Goal: Transaction & Acquisition: Book appointment/travel/reservation

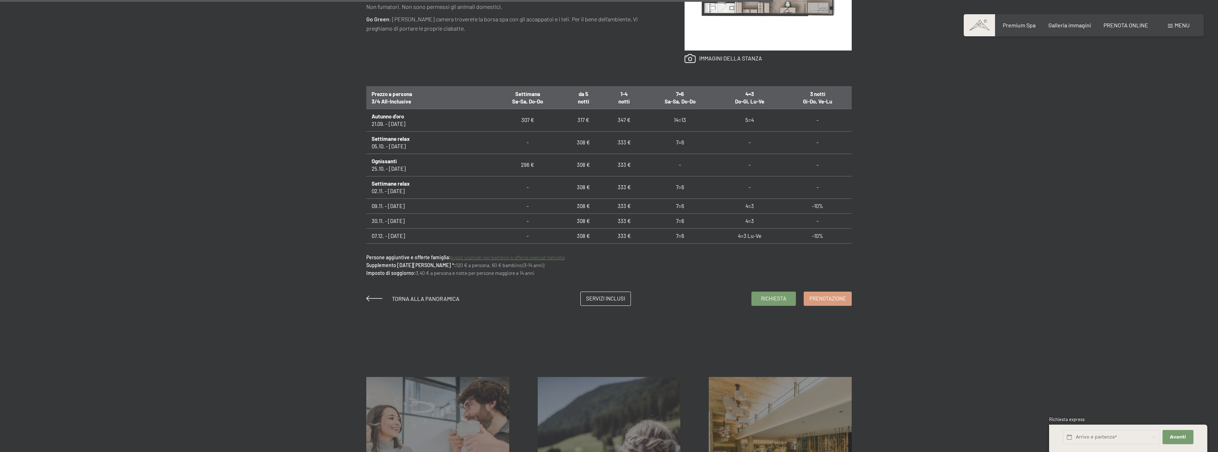
scroll to position [569, 0]
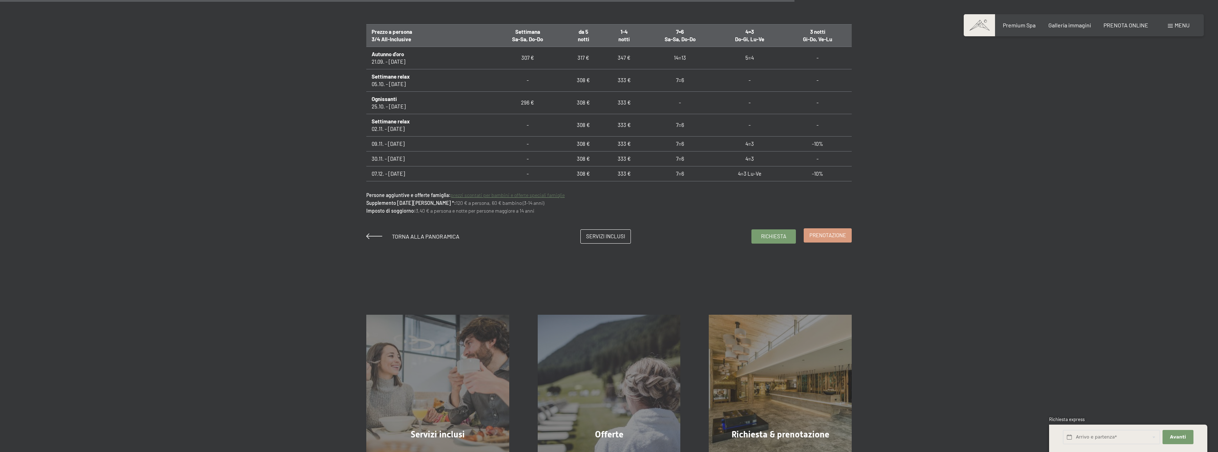
click at [844, 232] on span "Prenotazione" at bounding box center [827, 234] width 37 height 7
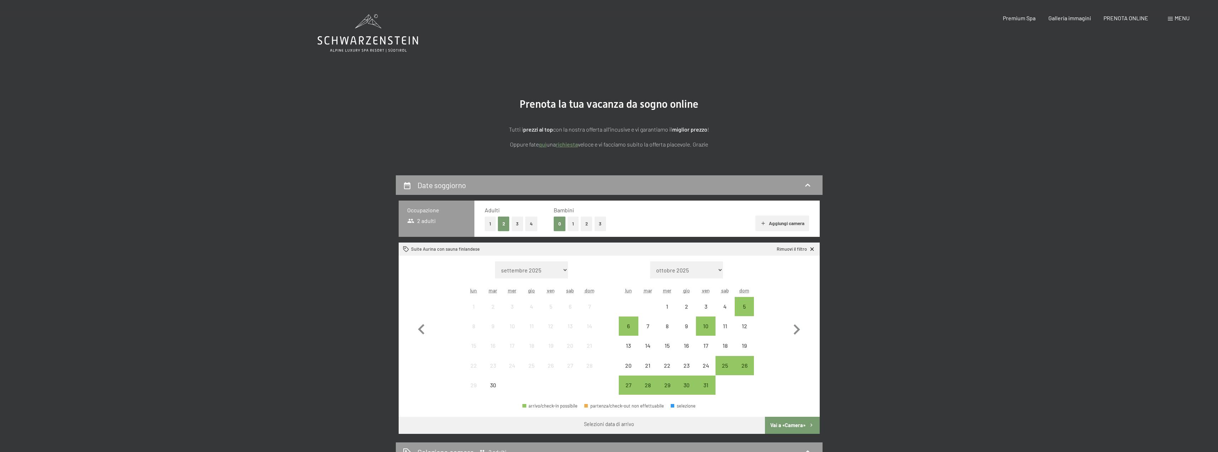
click at [571, 224] on button "1" at bounding box center [572, 224] width 11 height 15
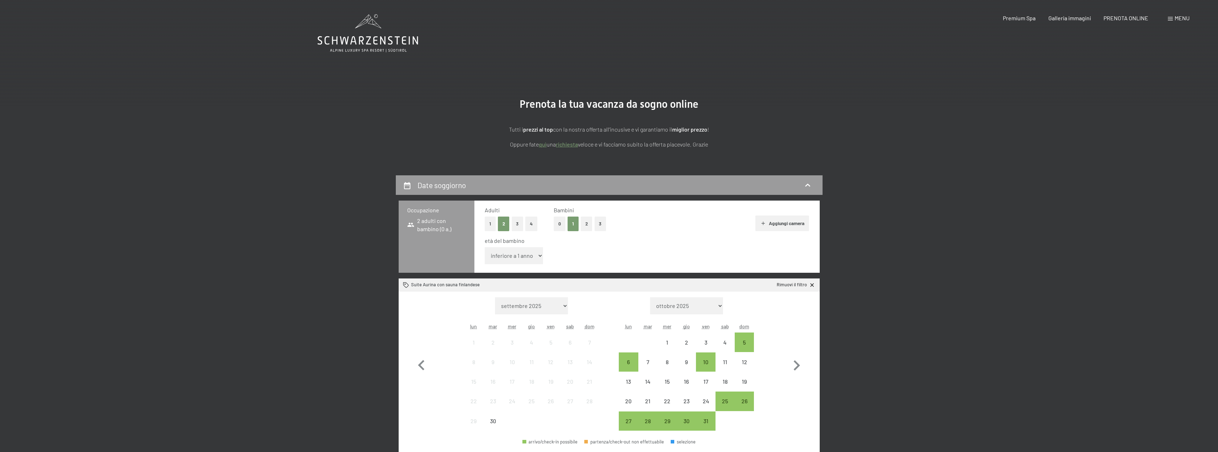
click at [532, 256] on select "inferiore a 1 anno 1 anno 2 anni 3 anni 4 anni 5 anni 6 anni 7 anni 8 anni 9 an…" at bounding box center [514, 255] width 59 height 17
select select "7"
click at [485, 247] on select "inferiore a 1 anno 1 anno 2 anni 3 anni 4 anni 5 anni 6 anni 7 anni 8 anni 9 an…" at bounding box center [514, 255] width 59 height 17
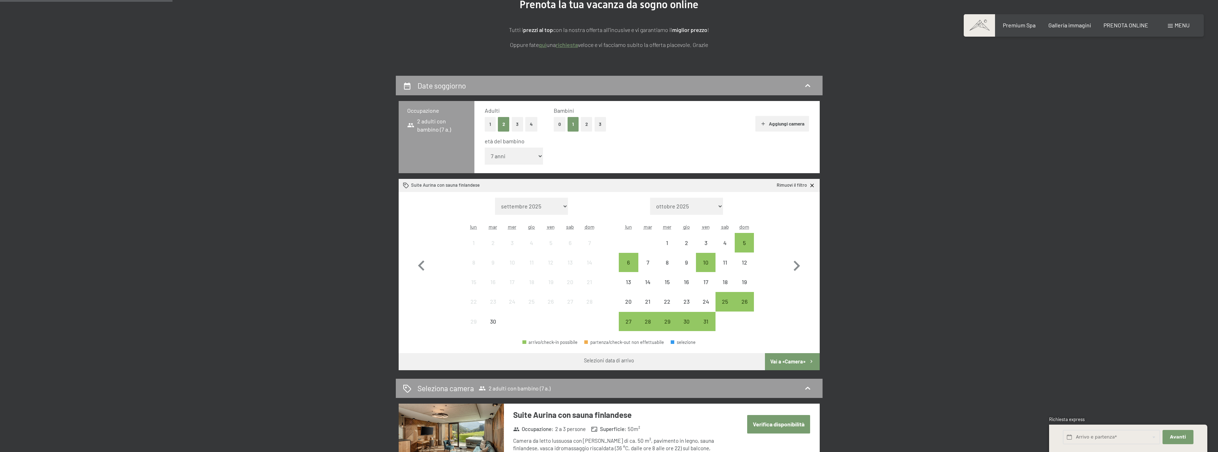
scroll to position [107, 0]
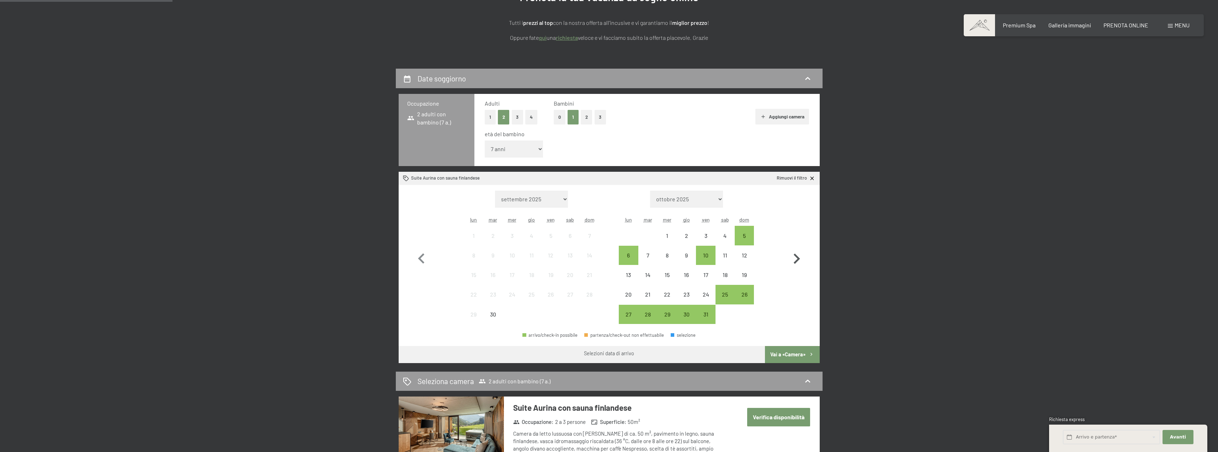
click at [795, 252] on icon "button" at bounding box center [796, 259] width 21 height 21
select select "[DATE]"
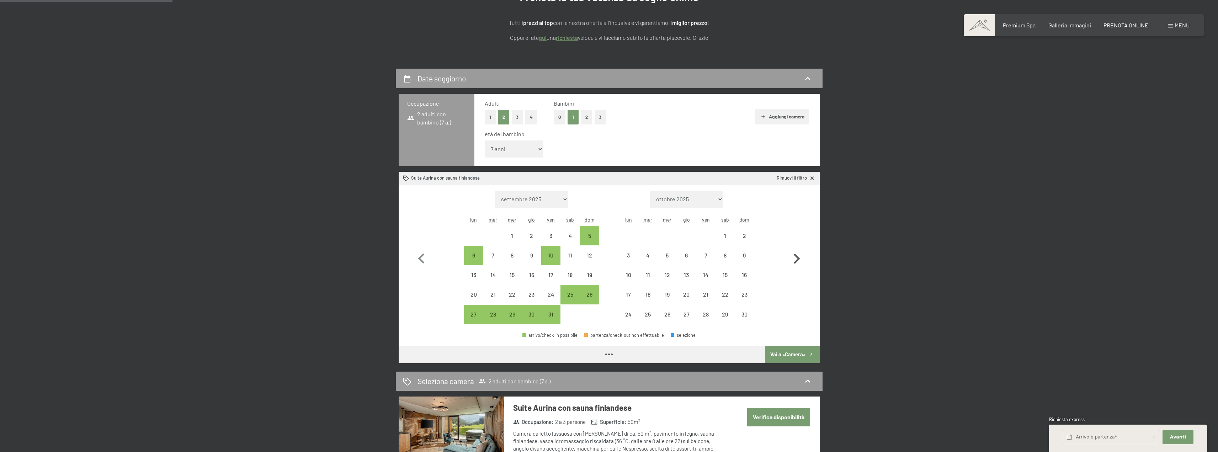
select select "[DATE]"
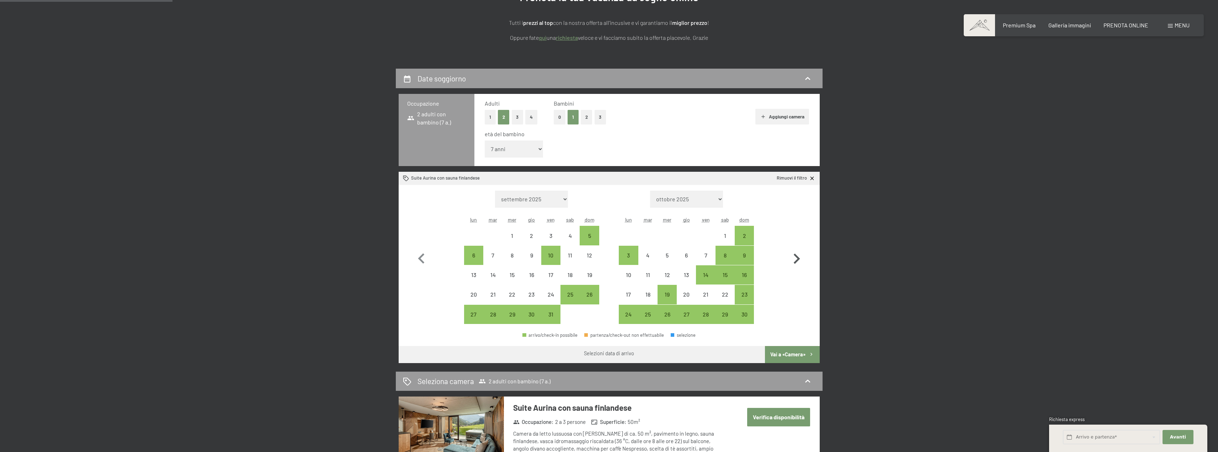
click at [795, 252] on icon "button" at bounding box center [796, 259] width 21 height 21
select select "[DATE]"
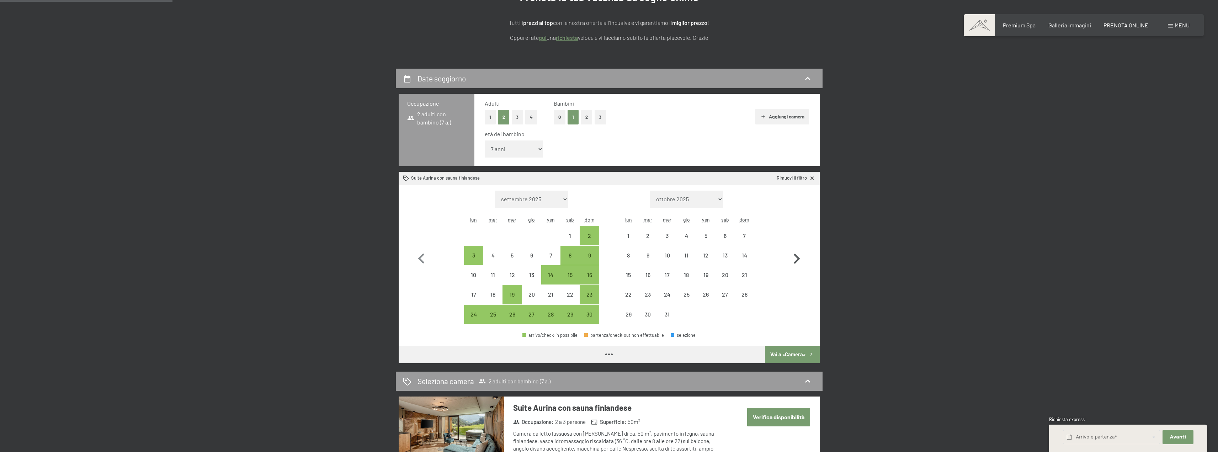
select select "[DATE]"
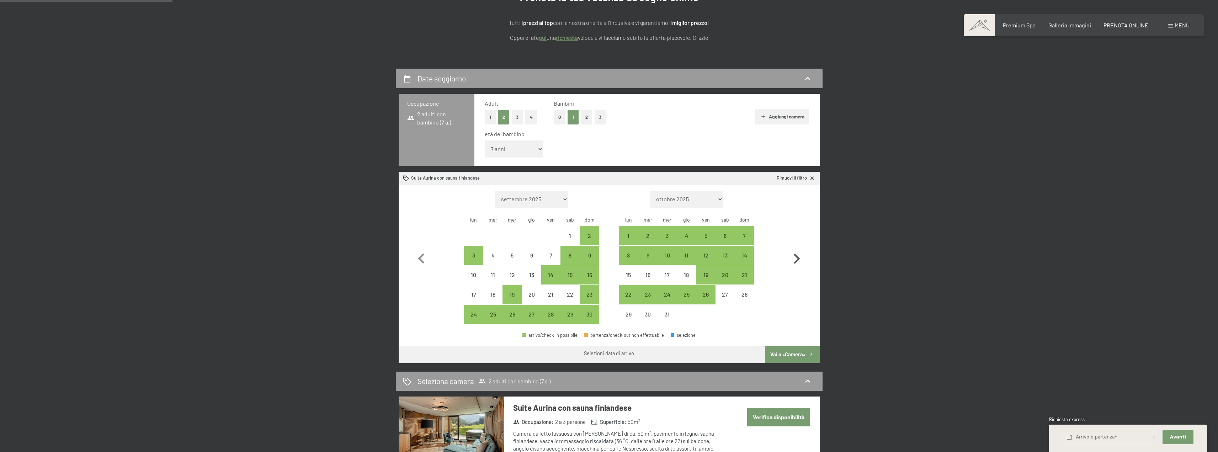
click at [795, 252] on icon "button" at bounding box center [796, 259] width 21 height 21
select select "[DATE]"
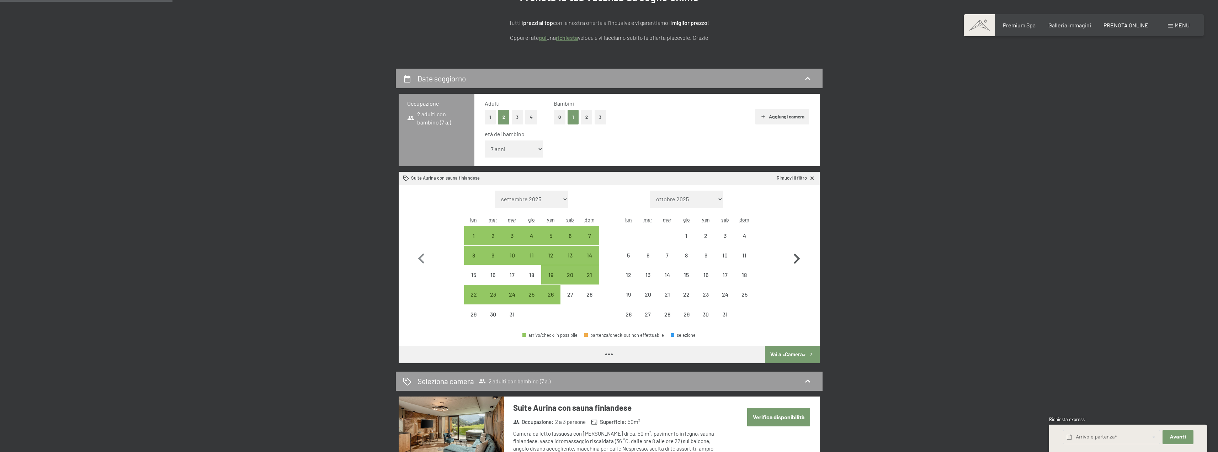
select select "[DATE]"
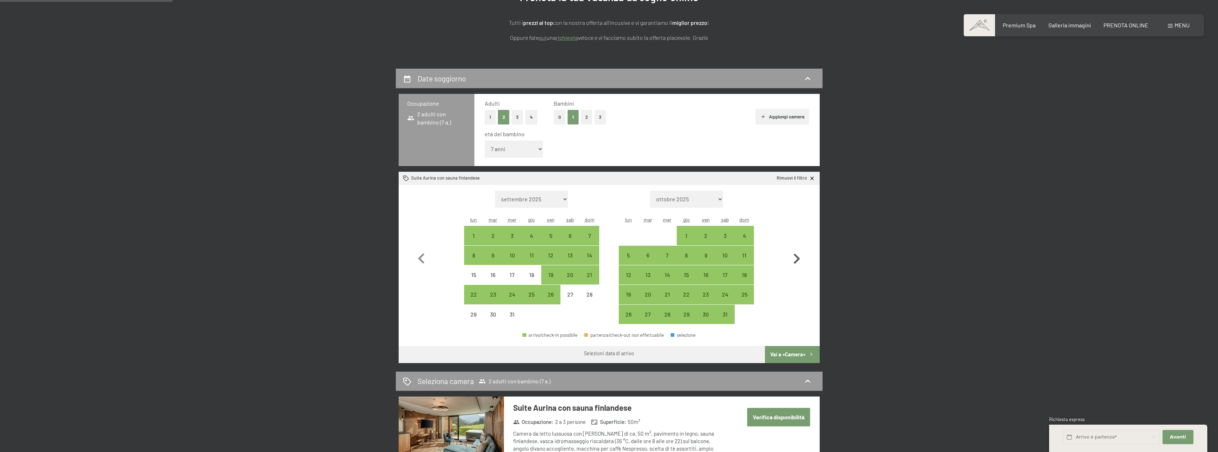
click at [795, 252] on icon "button" at bounding box center [796, 259] width 21 height 21
select select "[DATE]"
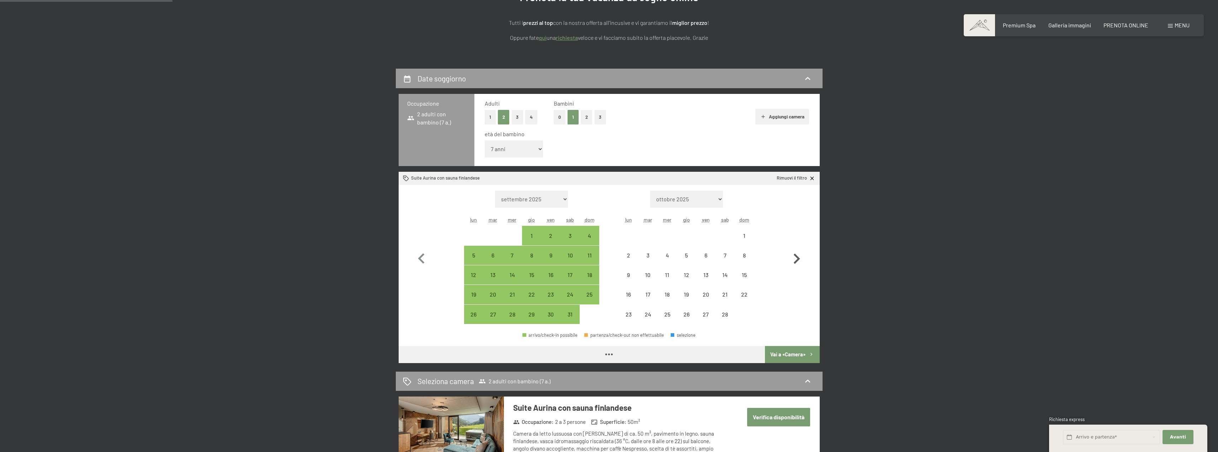
select select "[DATE]"
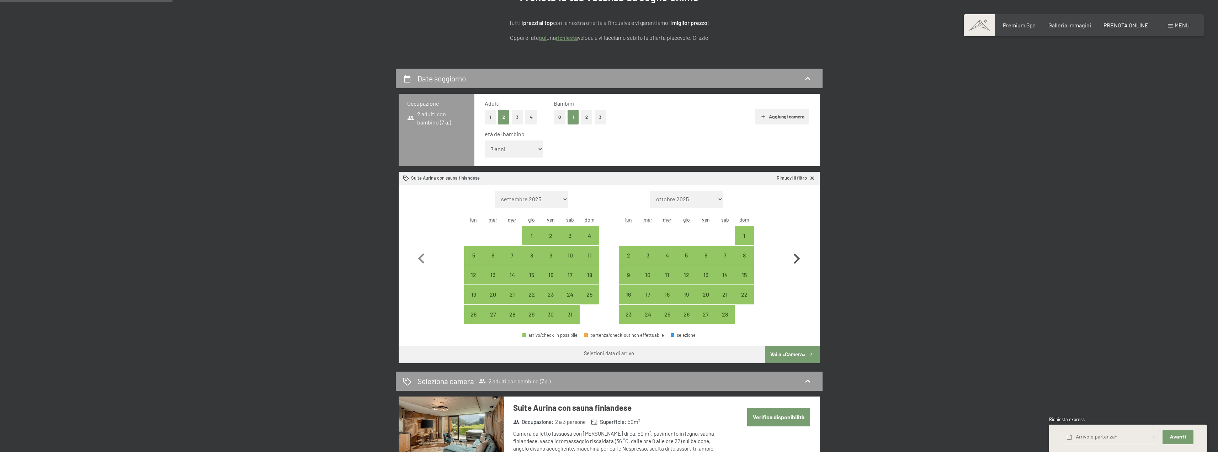
click at [795, 252] on icon "button" at bounding box center [796, 259] width 21 height 21
select select "[DATE]"
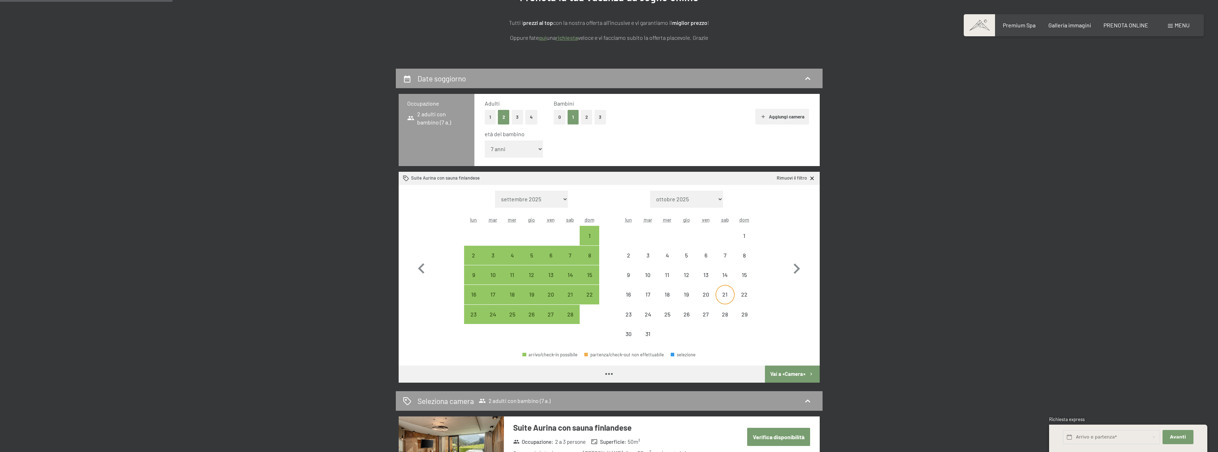
select select "[DATE]"
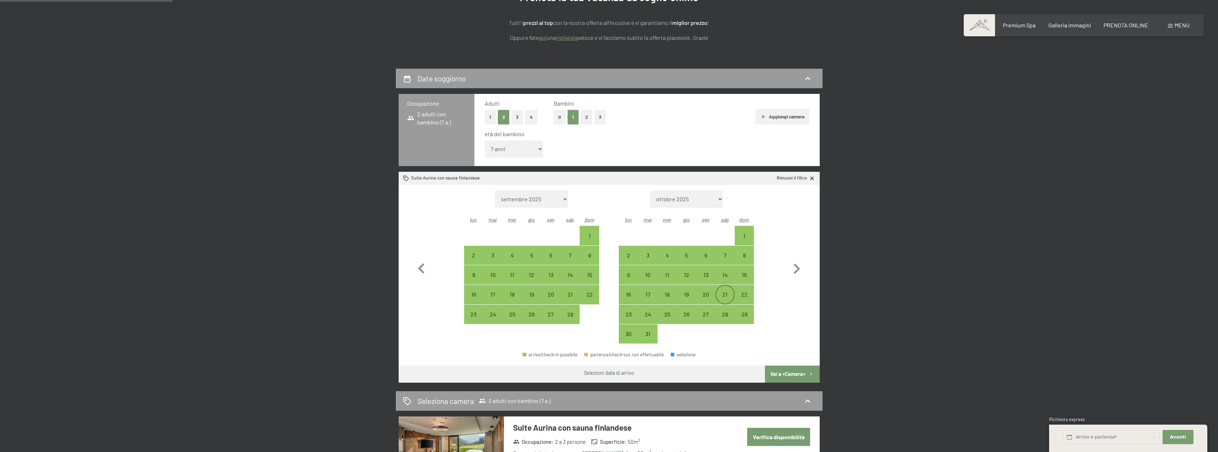
click at [726, 298] on div "21" at bounding box center [725, 301] width 18 height 18
select select "[DATE]"
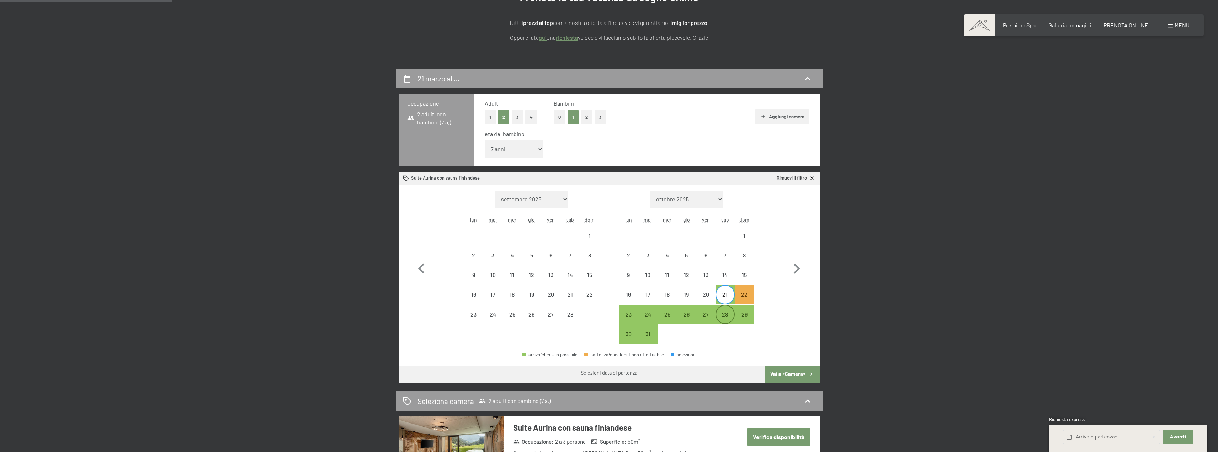
click at [729, 312] on div "28" at bounding box center [725, 320] width 18 height 18
select select "[DATE]"
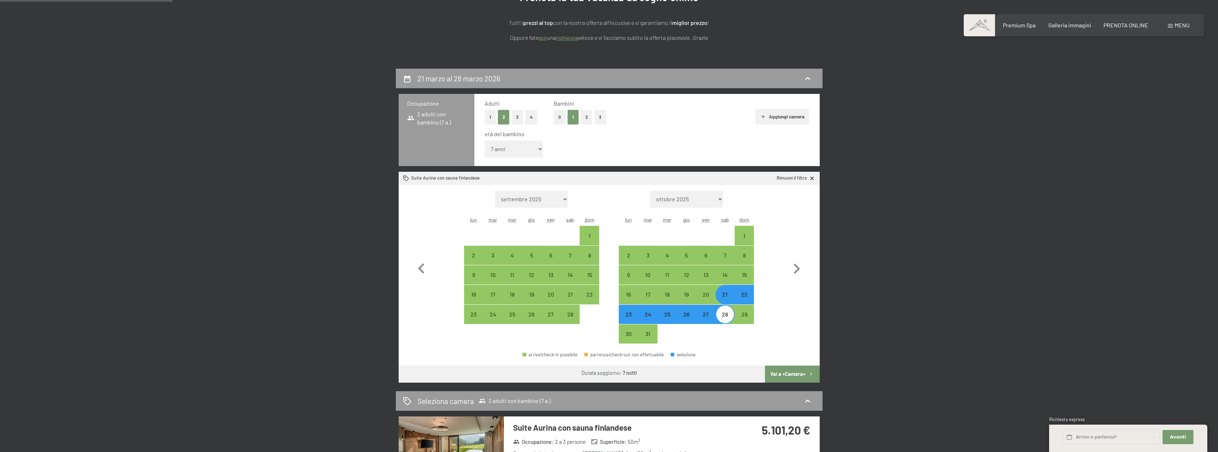
click at [732, 298] on div "21" at bounding box center [725, 301] width 18 height 18
select select "[DATE]"
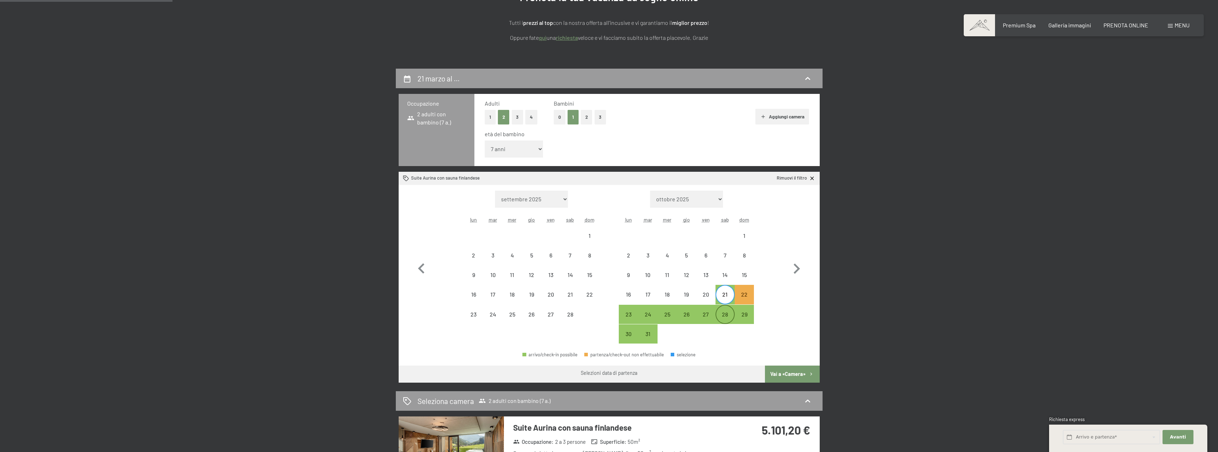
click at [727, 316] on div "28" at bounding box center [725, 320] width 18 height 18
select select "[DATE]"
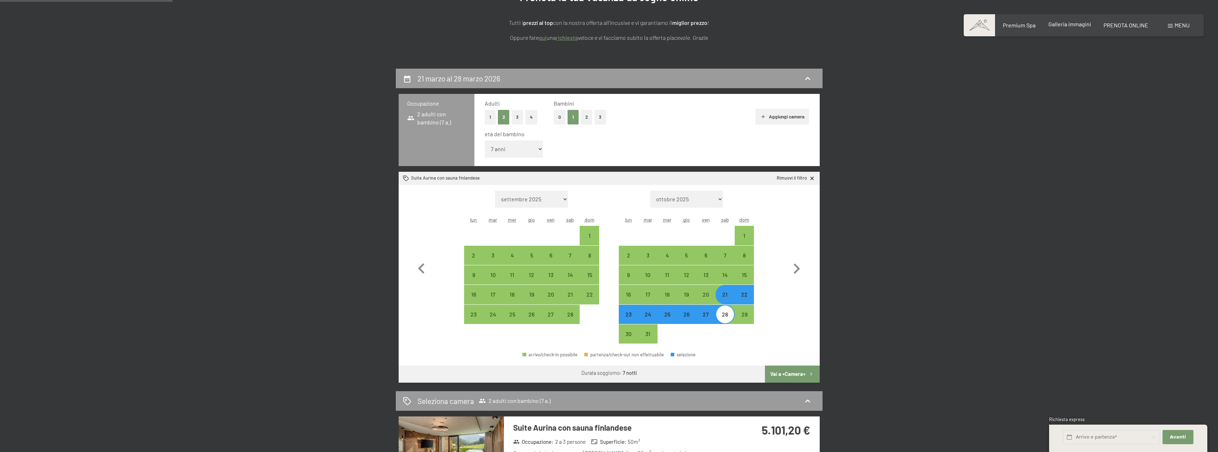
click at [1062, 25] on span "Galleria immagini" at bounding box center [1069, 24] width 43 height 7
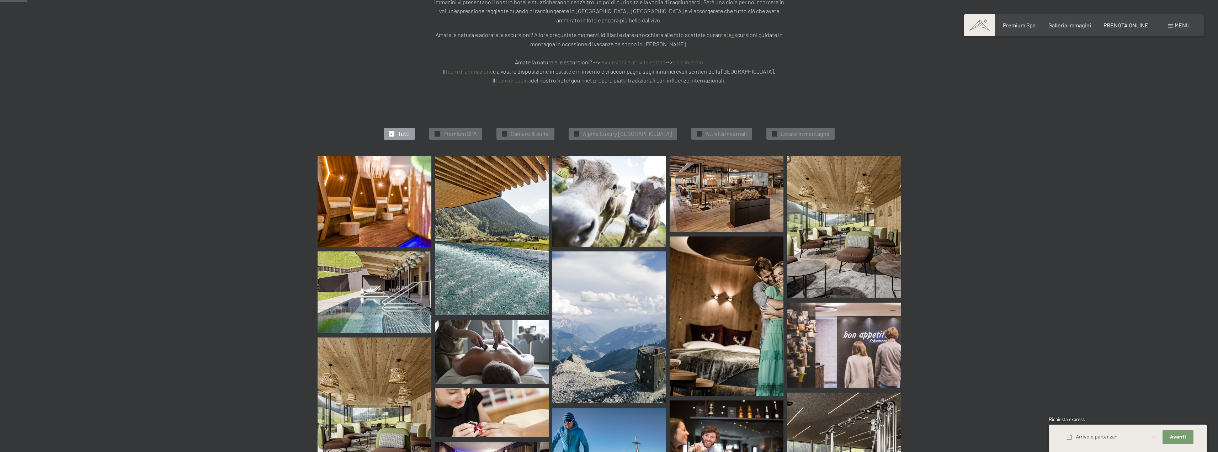
scroll to position [213, 0]
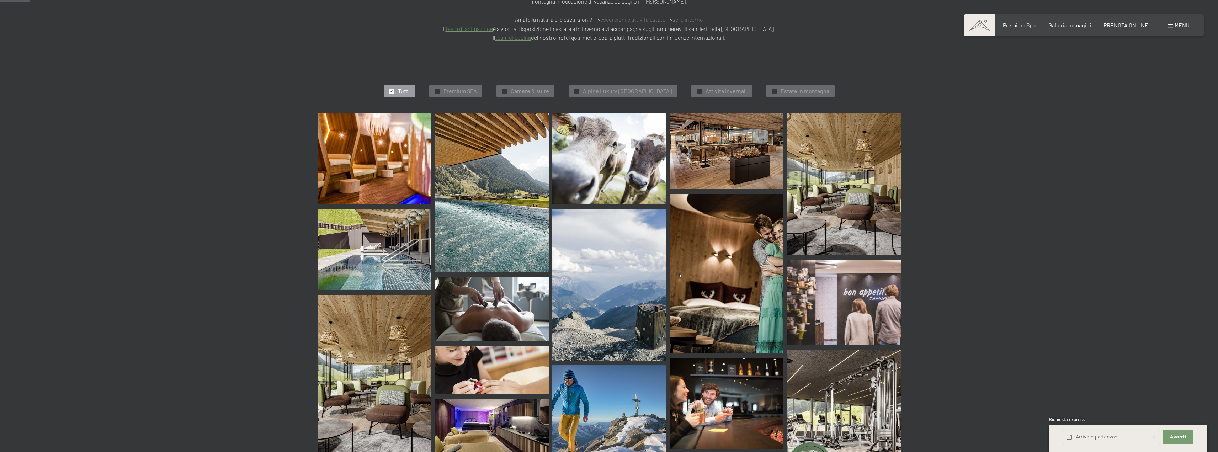
click at [359, 170] on img at bounding box center [375, 158] width 114 height 91
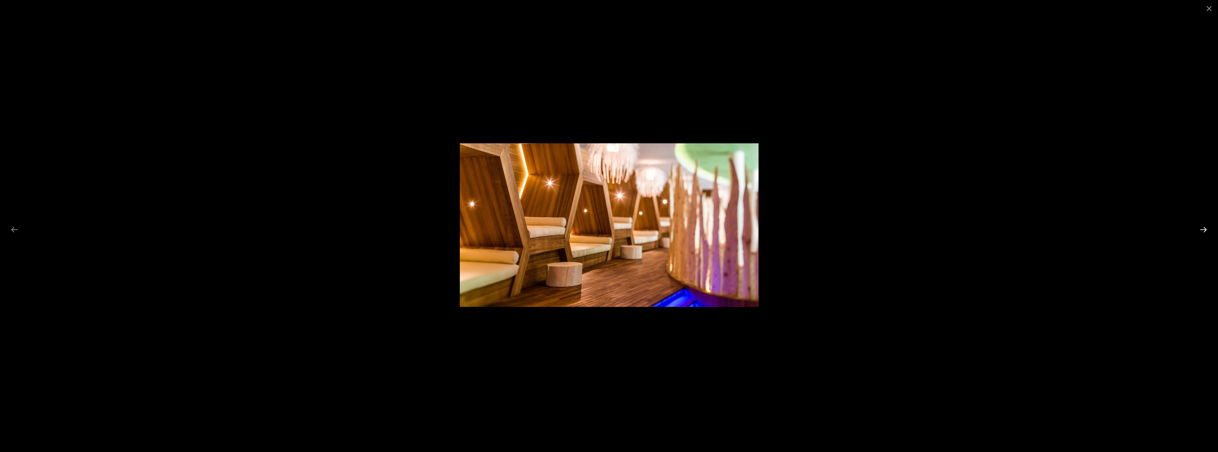
click at [1205, 230] on button "Next slide" at bounding box center [1203, 230] width 15 height 14
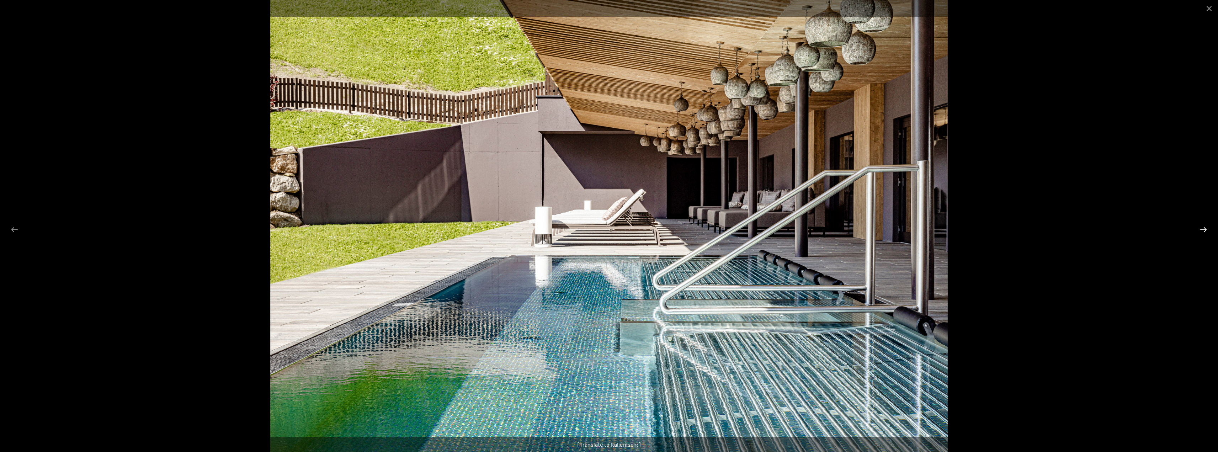
click at [1205, 230] on button "Next slide" at bounding box center [1203, 230] width 15 height 14
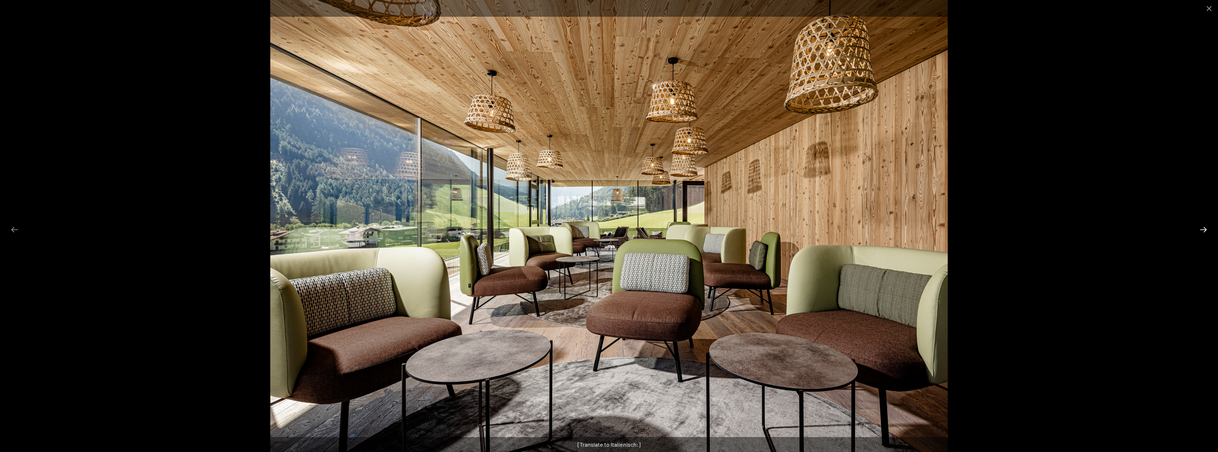
click at [1200, 230] on button "Next slide" at bounding box center [1203, 230] width 15 height 14
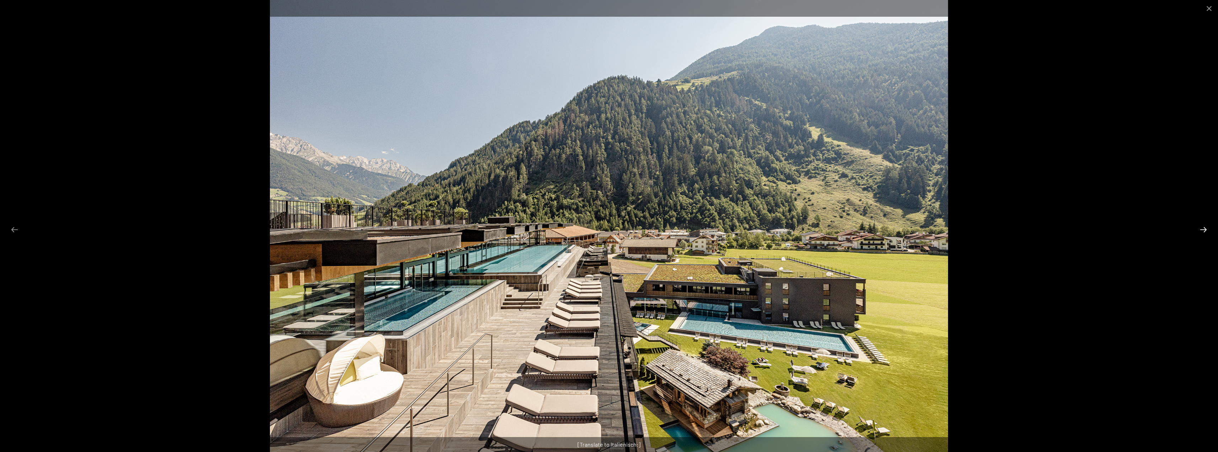
click at [1199, 230] on button "Next slide" at bounding box center [1203, 230] width 15 height 14
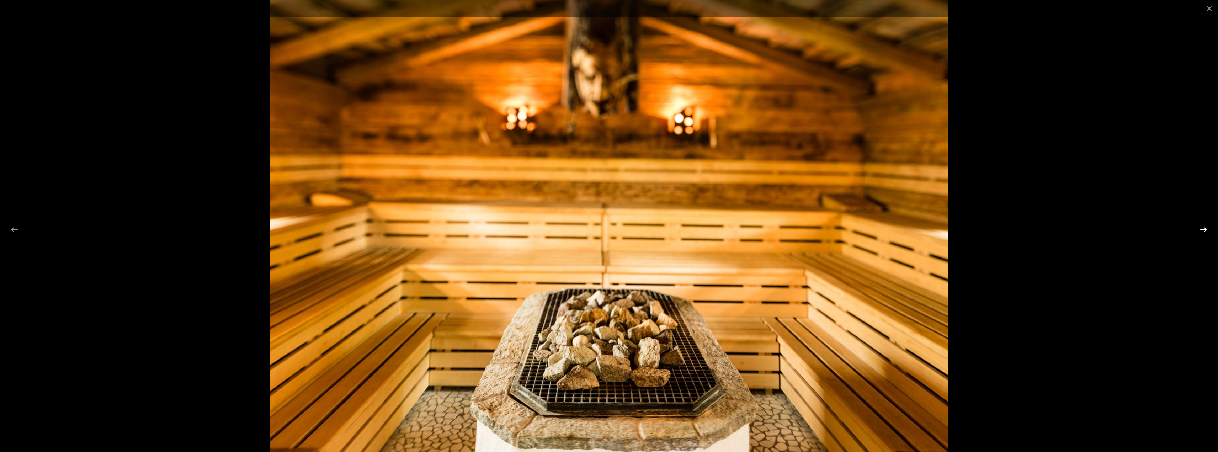
click at [1199, 230] on button "Next slide" at bounding box center [1203, 230] width 15 height 14
